Goal: Information Seeking & Learning: Learn about a topic

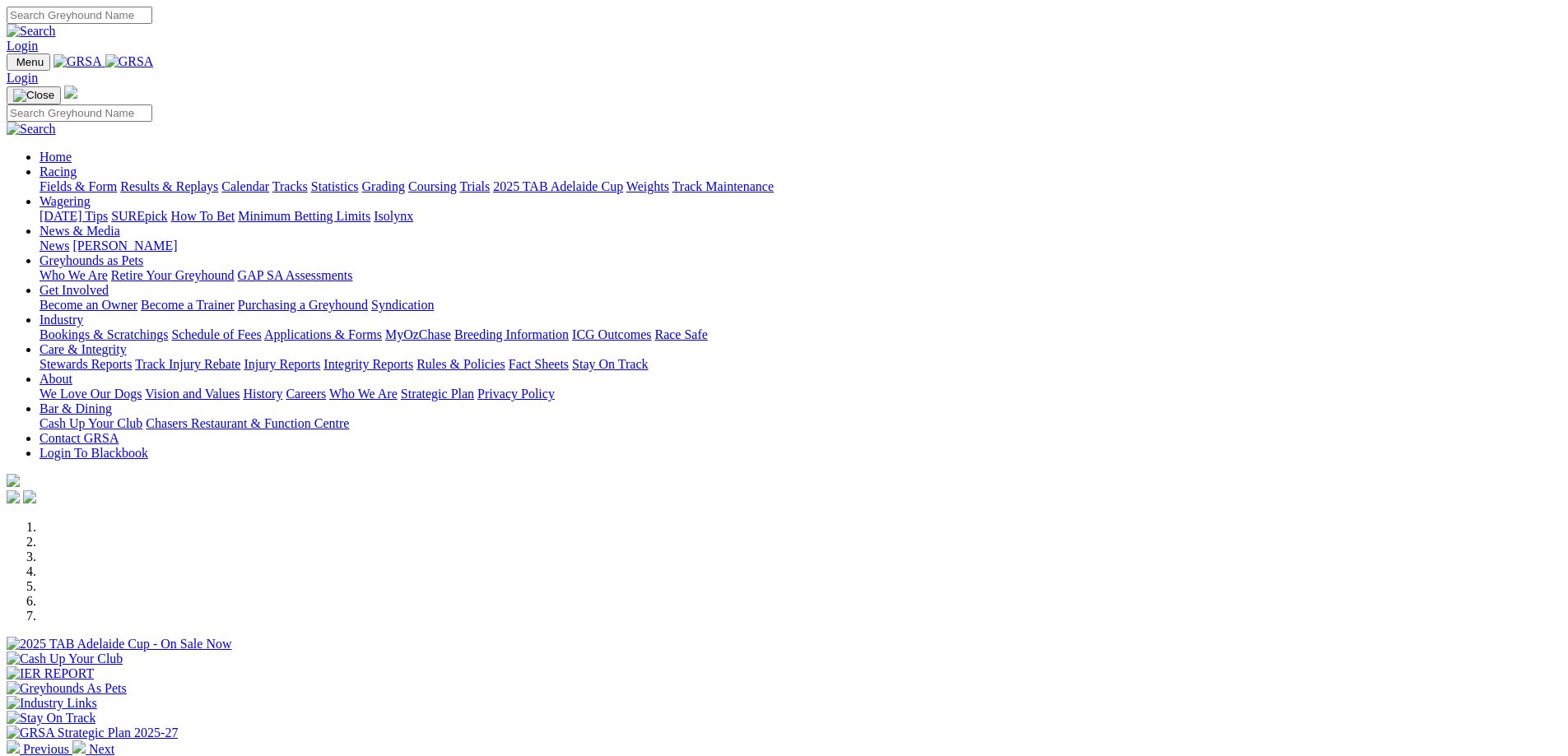
scroll to position [322, 0]
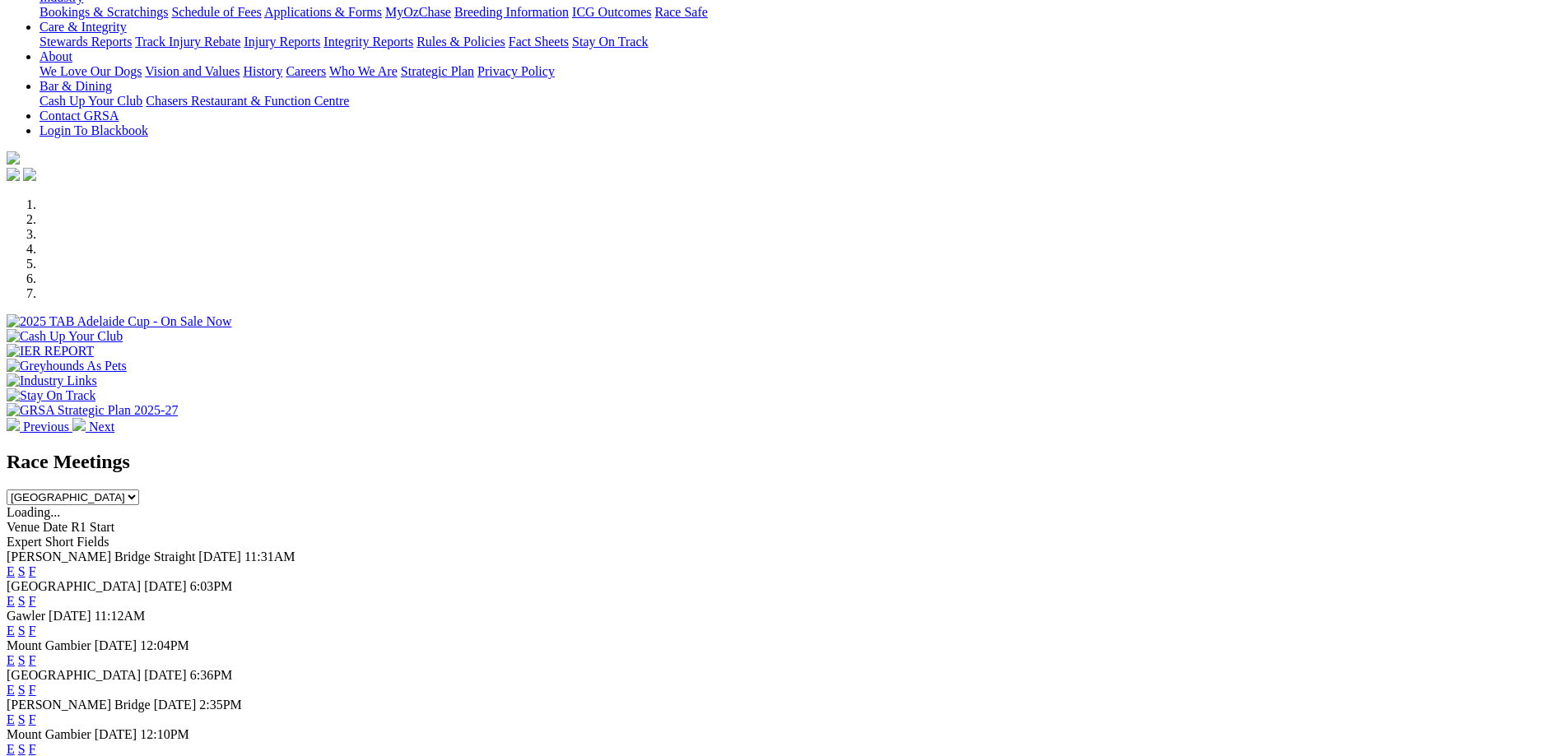
click at [36, 594] on link "F" at bounding box center [32, 600] width 7 height 14
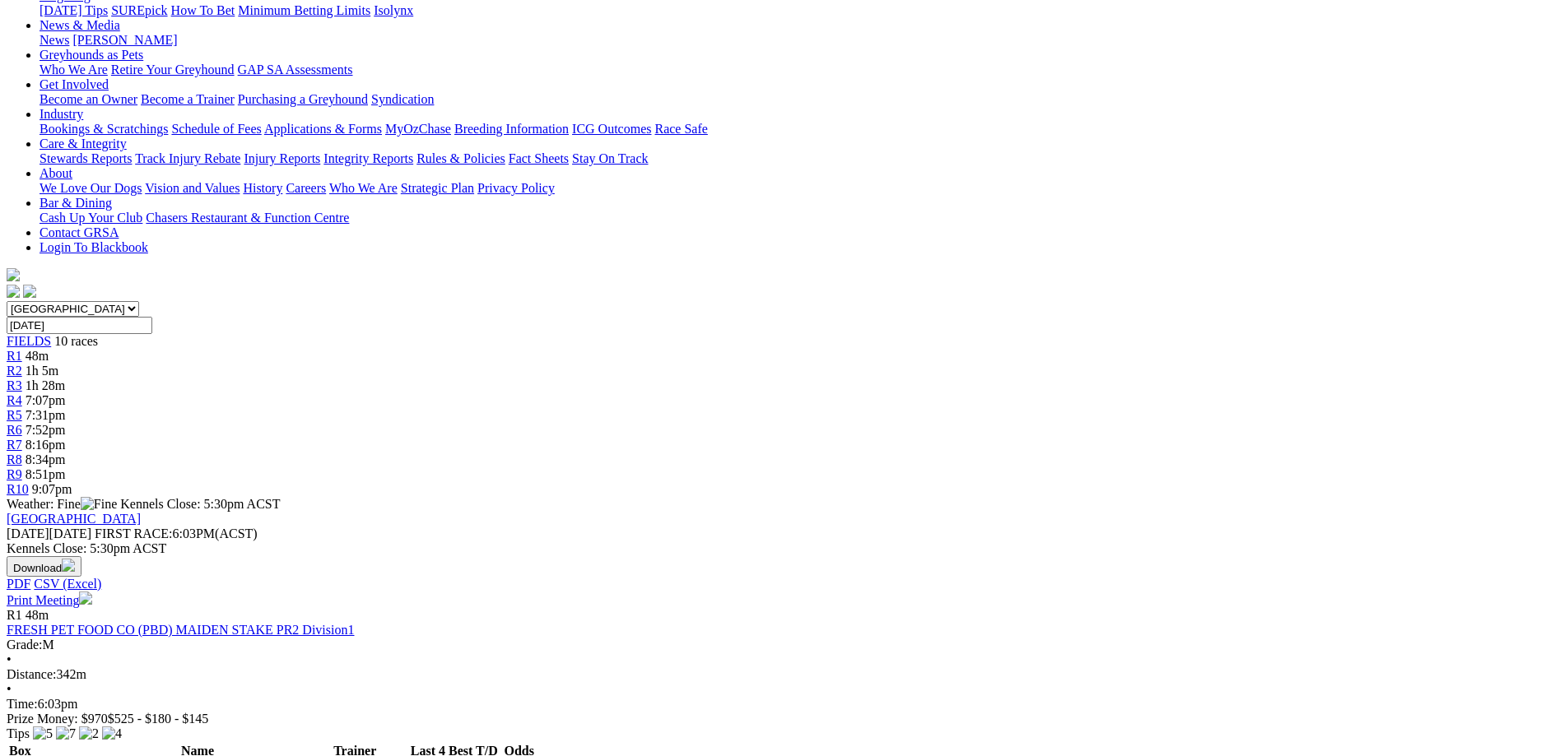
scroll to position [212, 0]
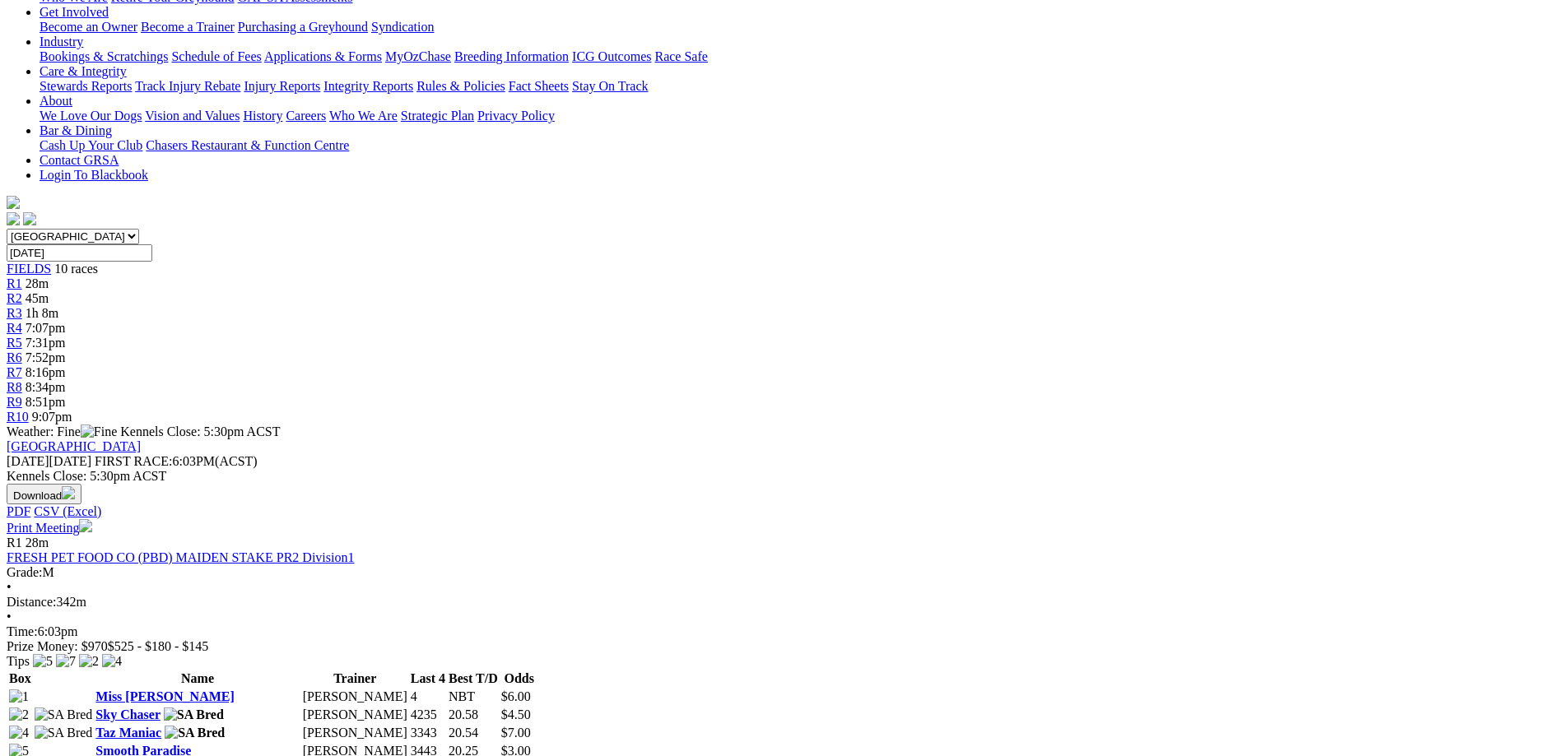
scroll to position [353, 0]
